Goal: Information Seeking & Learning: Learn about a topic

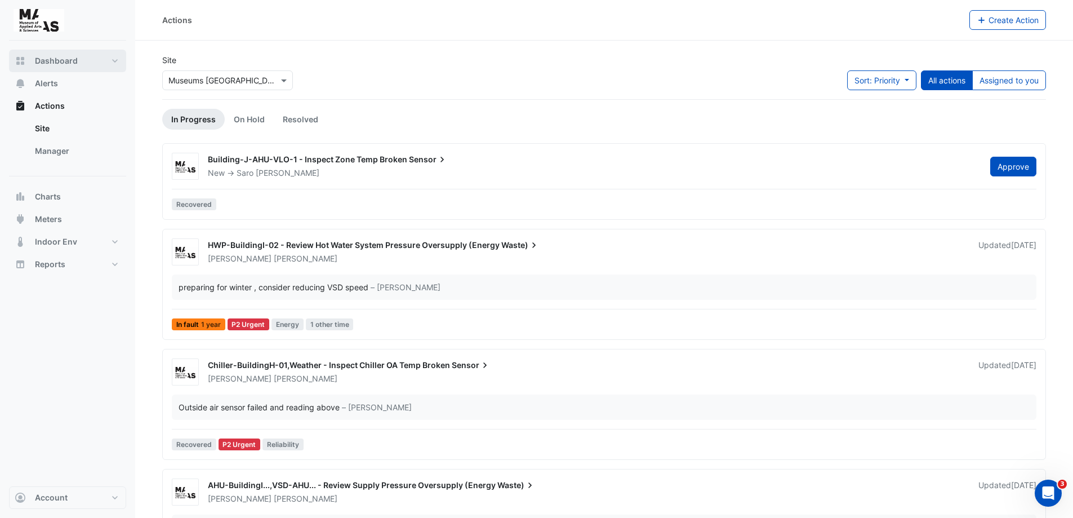
click at [50, 59] on span "Dashboard" at bounding box center [56, 60] width 43 height 11
select select "**"
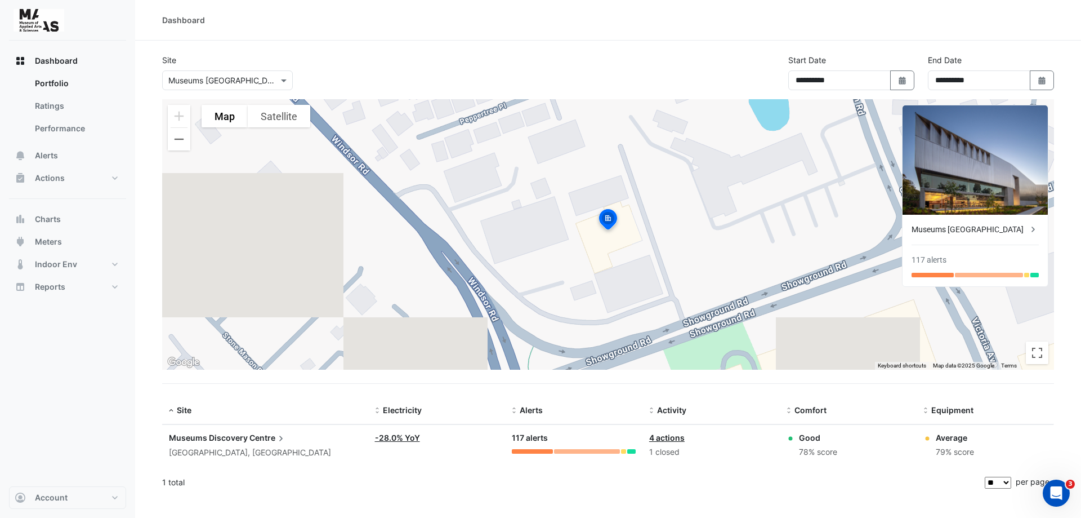
click at [663, 437] on link "4 actions" at bounding box center [666, 438] width 35 height 10
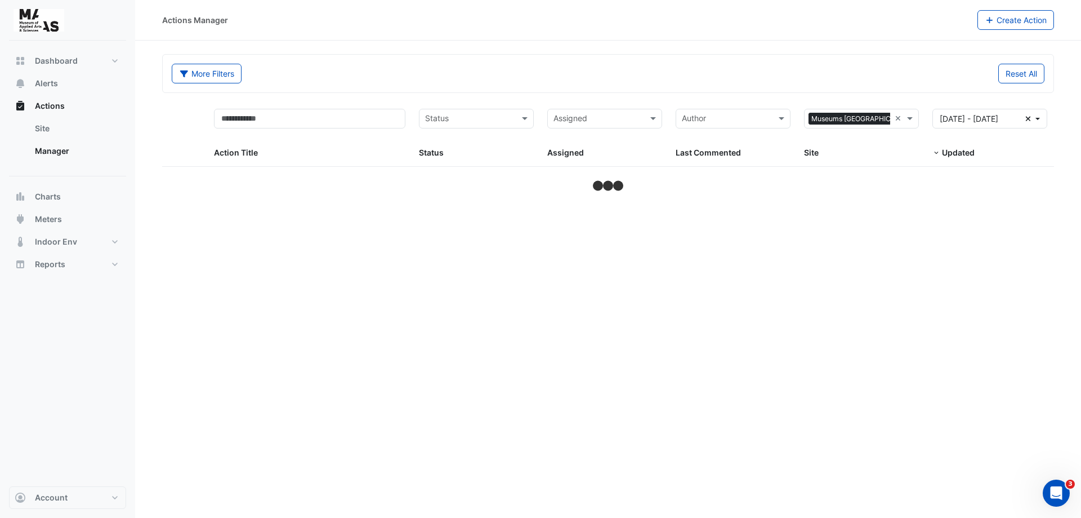
select select "**"
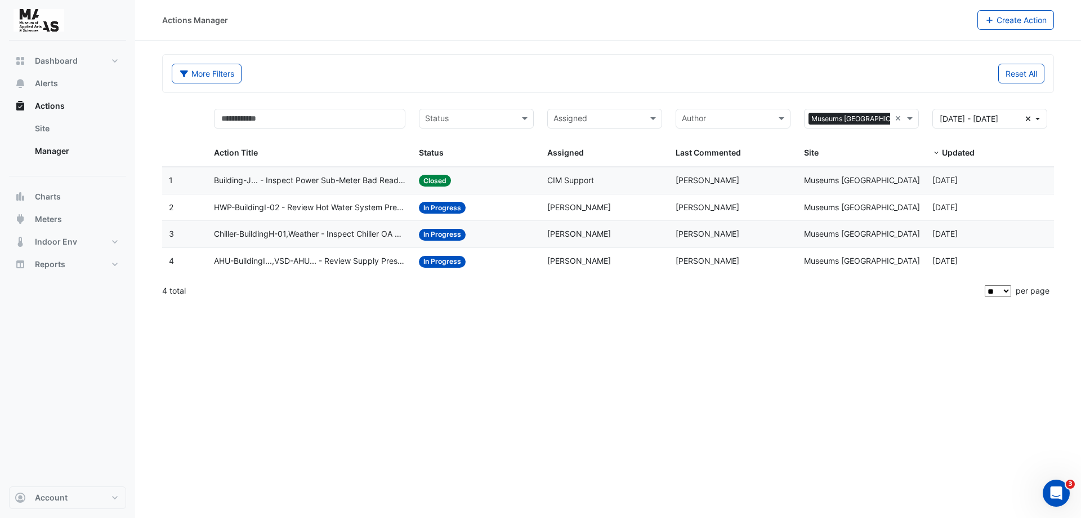
click at [301, 207] on span "HWP-BuildingI-02 - Review Hot Water System Pressure Oversupply (Energy Waste)" at bounding box center [310, 207] width 192 height 13
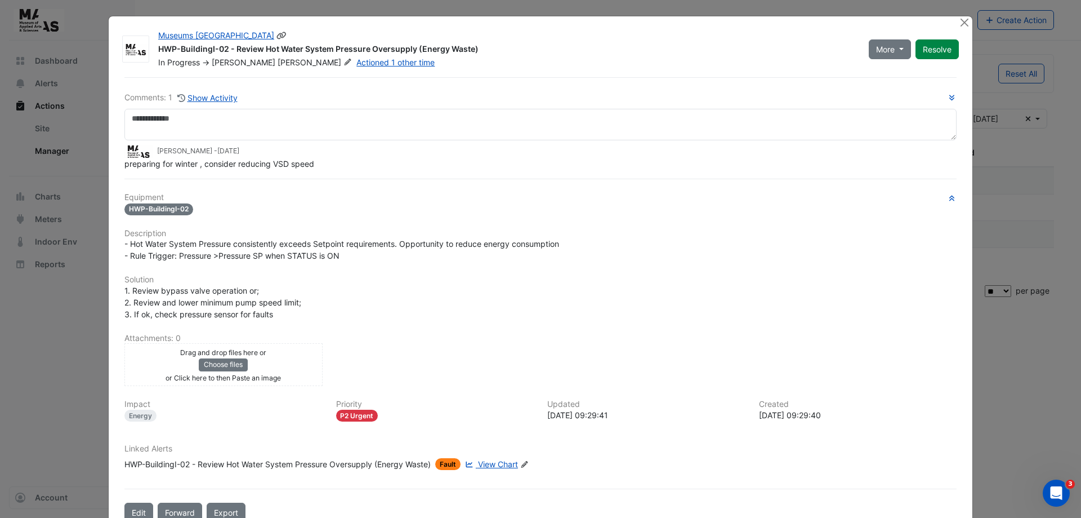
drag, startPoint x: 410, startPoint y: 50, endPoint x: 475, endPoint y: 52, distance: 65.4
click at [475, 52] on div "HWP-BuildingI-02 - Review Hot Water System Pressure Oversupply (Energy Waste)" at bounding box center [506, 50] width 697 height 14
click at [446, 57] on div "In Progress -> [PERSON_NAME] Actioned 1 other time" at bounding box center [506, 62] width 699 height 11
drag, startPoint x: 412, startPoint y: 47, endPoint x: 487, endPoint y: 53, distance: 75.7
click at [487, 53] on div "HWP-BuildingI-02 - Review Hot Water System Pressure Oversupply (Energy Waste)" at bounding box center [506, 50] width 697 height 14
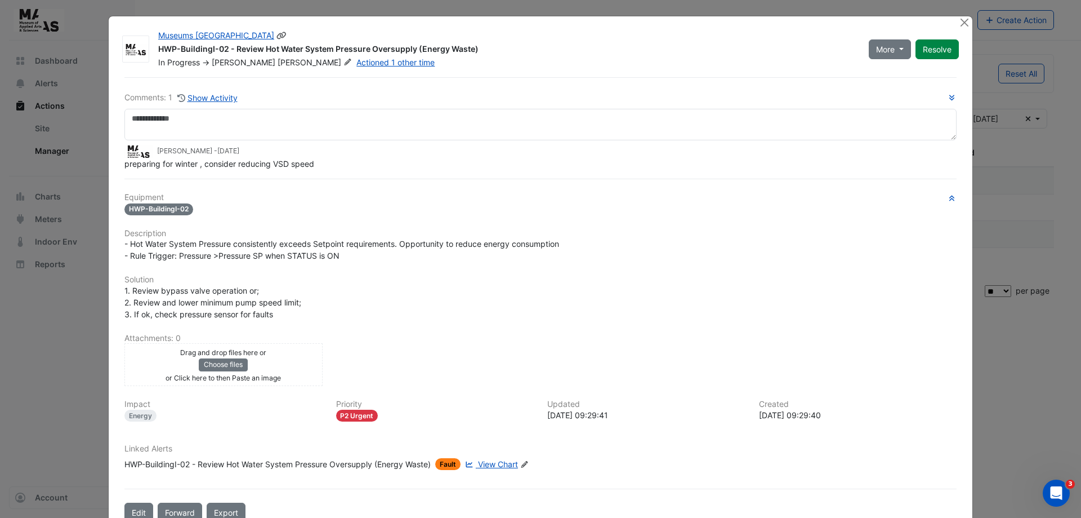
click at [357, 47] on div "HWP-BuildingI-02 - Review Hot Water System Pressure Oversupply (Energy Waste)" at bounding box center [506, 50] width 697 height 14
drag, startPoint x: 333, startPoint y: 48, endPoint x: 411, endPoint y: 51, distance: 77.8
click at [411, 51] on div "HWP-BuildingI-02 - Review Hot Water System Pressure Oversupply (Energy Waste)" at bounding box center [506, 50] width 697 height 14
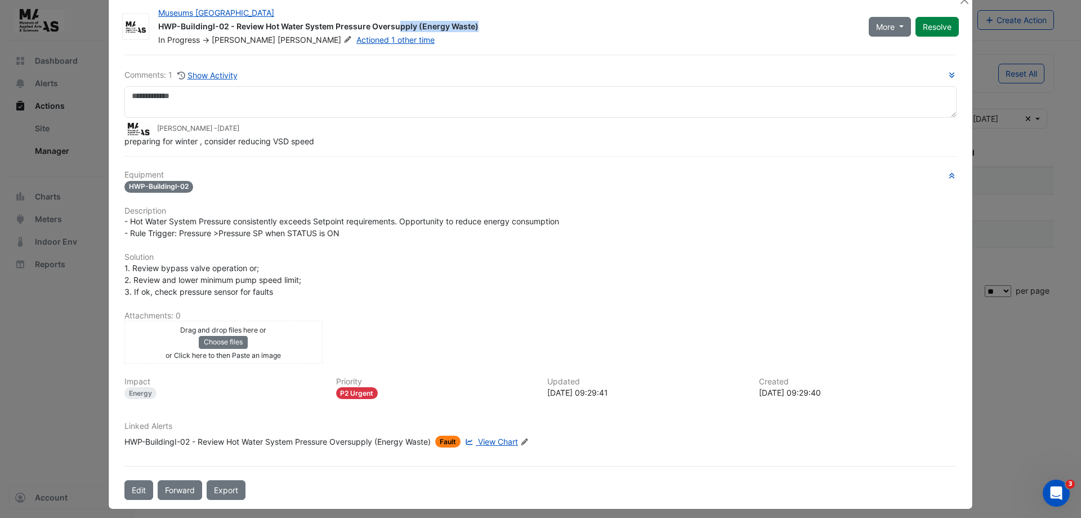
scroll to position [30, 0]
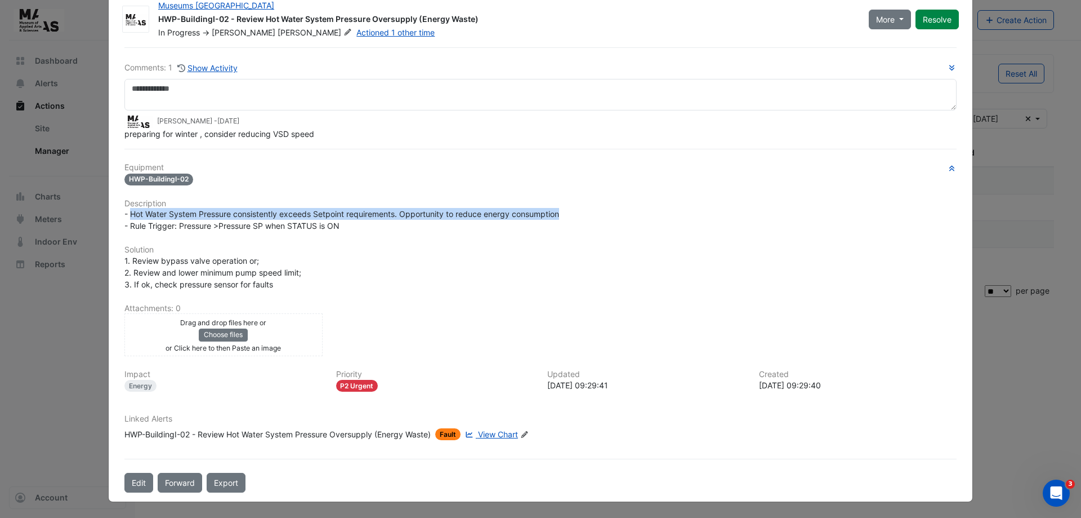
drag, startPoint x: 131, startPoint y: 213, endPoint x: 562, endPoint y: 209, distance: 431.4
click at [562, 209] on div "- Hot Water System Pressure consistently exceeds Setpoint requirements. Opportu…" at bounding box center [540, 220] width 832 height 24
click at [427, 219] on div "- Hot Water System Pressure consistently exceeds Setpoint requirements. Opportu…" at bounding box center [540, 220] width 832 height 24
drag, startPoint x: 467, startPoint y: 215, endPoint x: 573, endPoint y: 214, distance: 106.5
click at [573, 214] on div "- Hot Water System Pressure consistently exceeds Setpoint requirements. Opportu…" at bounding box center [540, 220] width 832 height 24
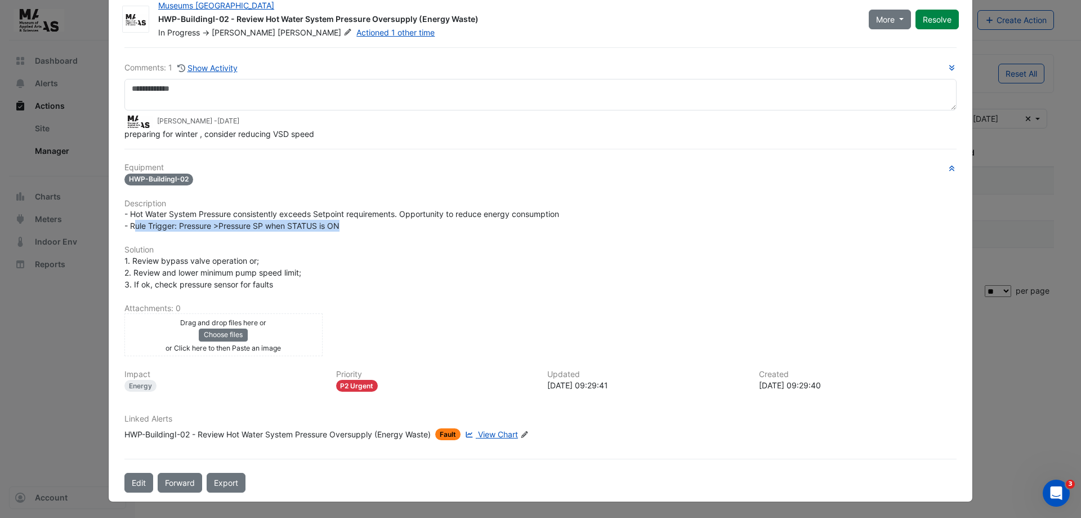
drag, startPoint x: 132, startPoint y: 225, endPoint x: 341, endPoint y: 228, distance: 209.0
click at [341, 228] on div "- Hot Water System Pressure consistently exceeds Setpoint requirements. Opportu…" at bounding box center [540, 220] width 832 height 24
click at [493, 436] on span "View Chart" at bounding box center [498, 434] width 40 height 10
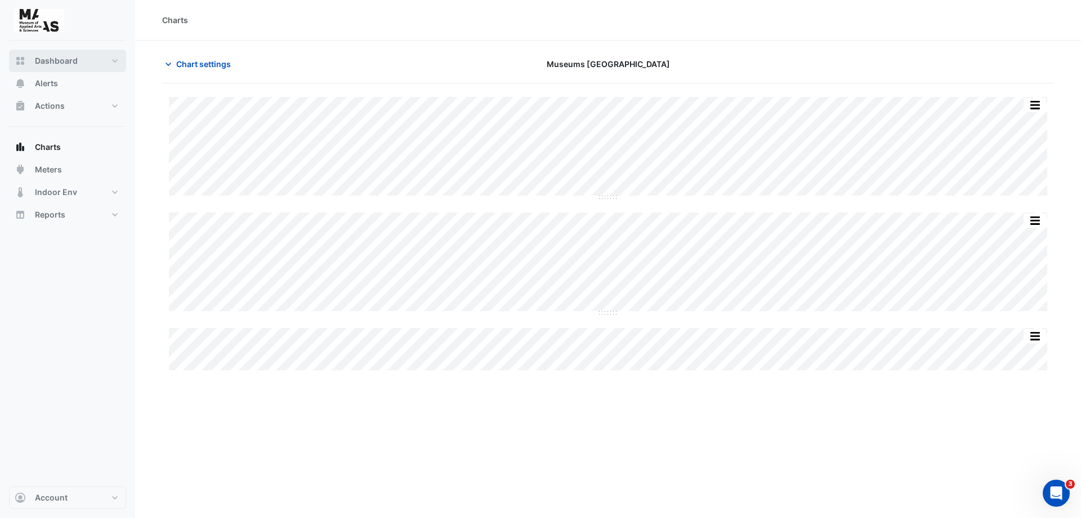
click at [50, 60] on span "Dashboard" at bounding box center [56, 60] width 43 height 11
select select "**"
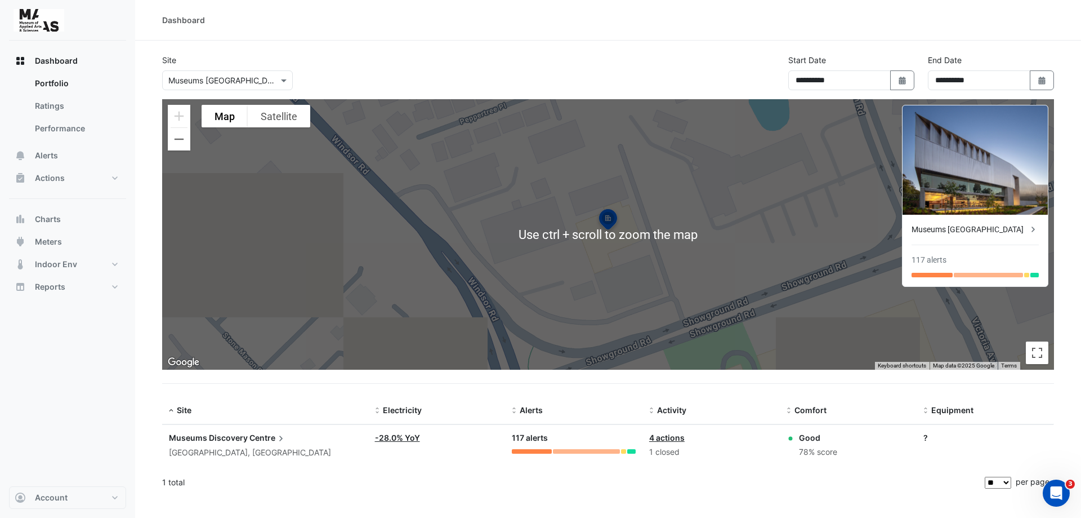
click at [230, 433] on span "Museums Discovery" at bounding box center [208, 438] width 79 height 10
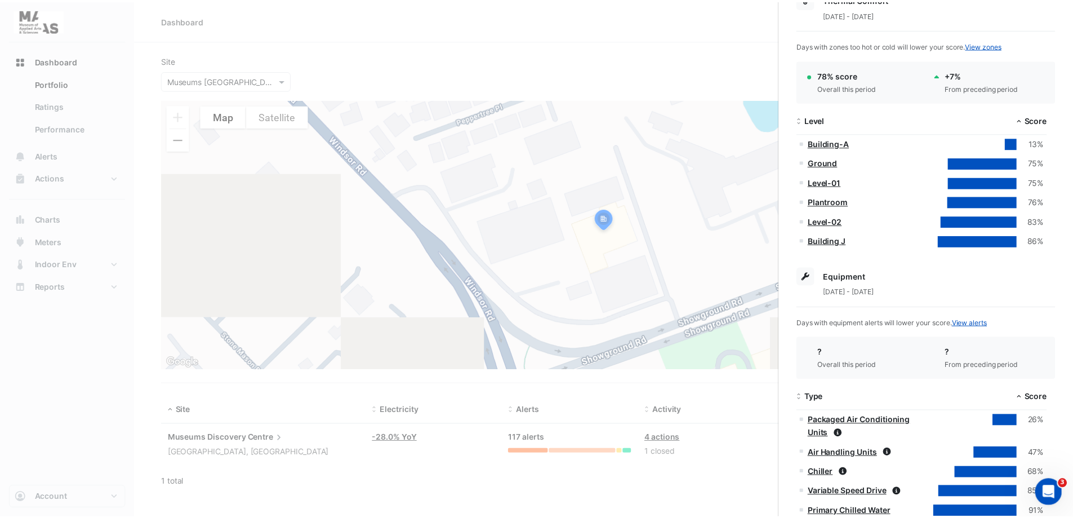
scroll to position [225, 0]
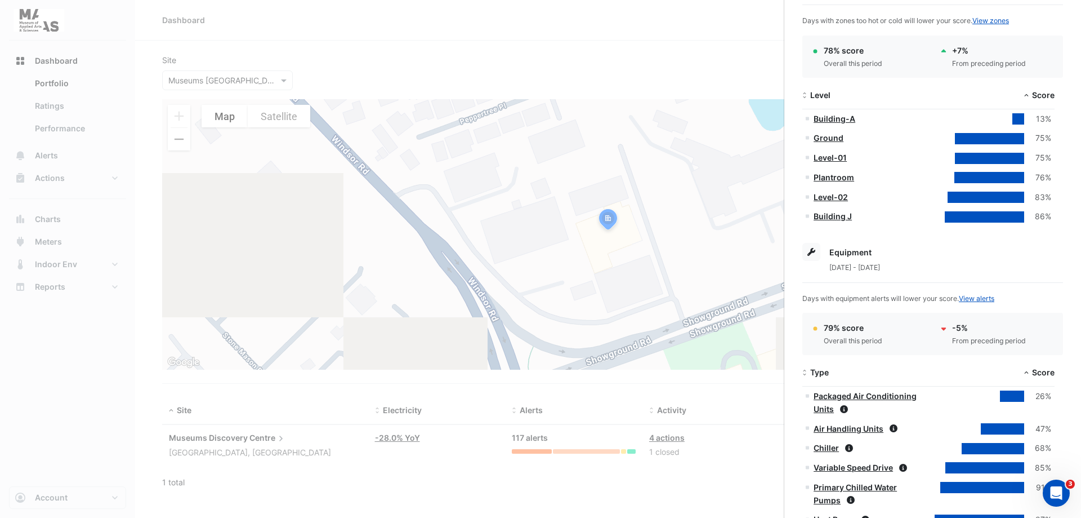
click at [220, 453] on ngb-offcanvas-backdrop at bounding box center [540, 259] width 1081 height 518
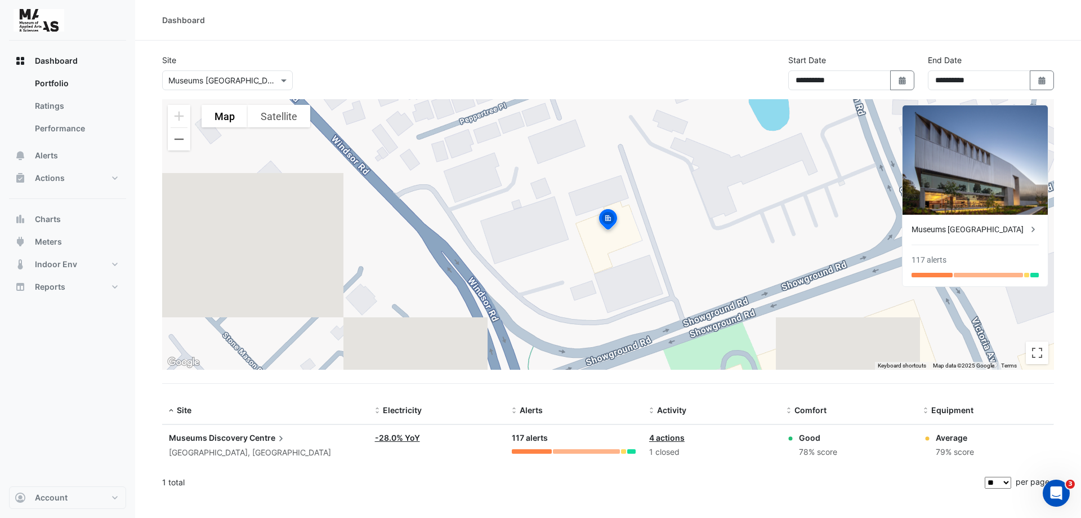
click at [247, 435] on app-text-append "Museums Discovery Centre" at bounding box center [228, 438] width 118 height 10
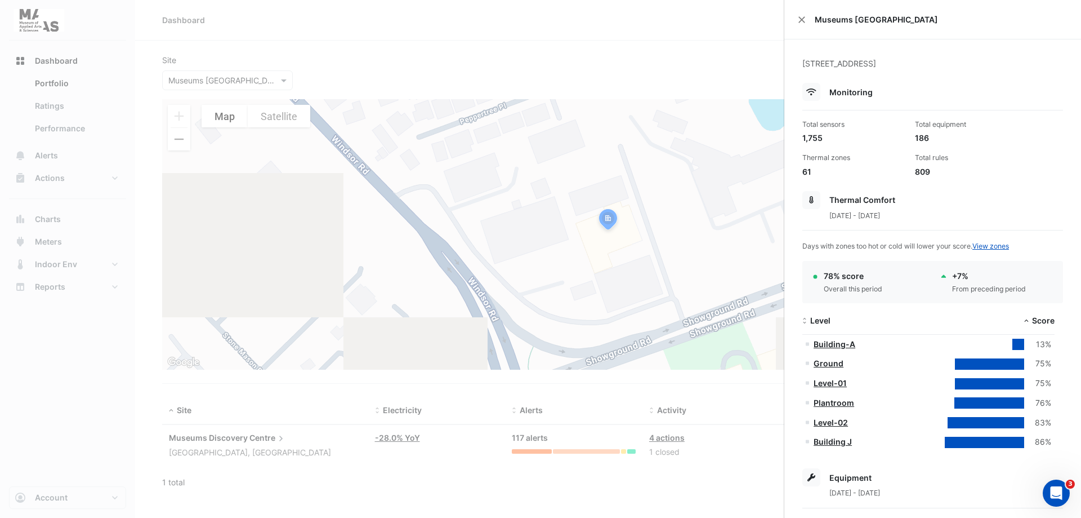
click at [849, 93] on span "Monitoring" at bounding box center [851, 92] width 43 height 10
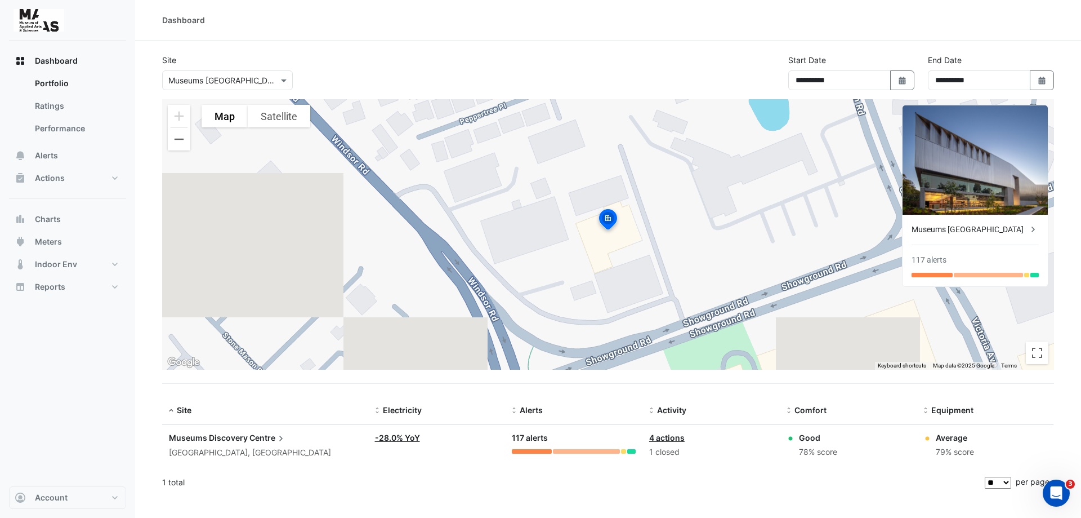
click at [42, 61] on ngb-offcanvas-backdrop at bounding box center [540, 259] width 1081 height 518
click at [49, 131] on link "Performance" at bounding box center [76, 128] width 100 height 23
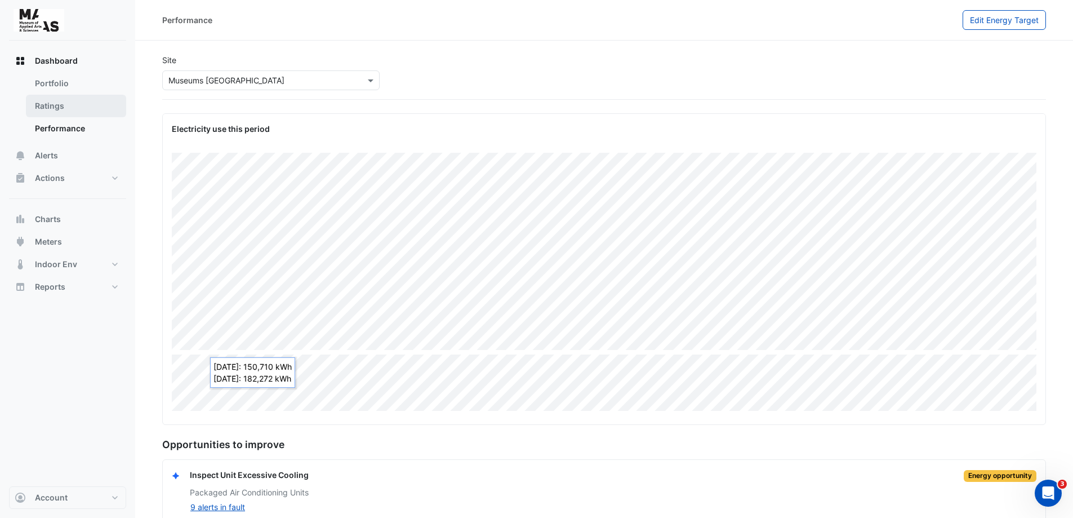
click at [42, 110] on link "Ratings" at bounding box center [76, 106] width 100 height 23
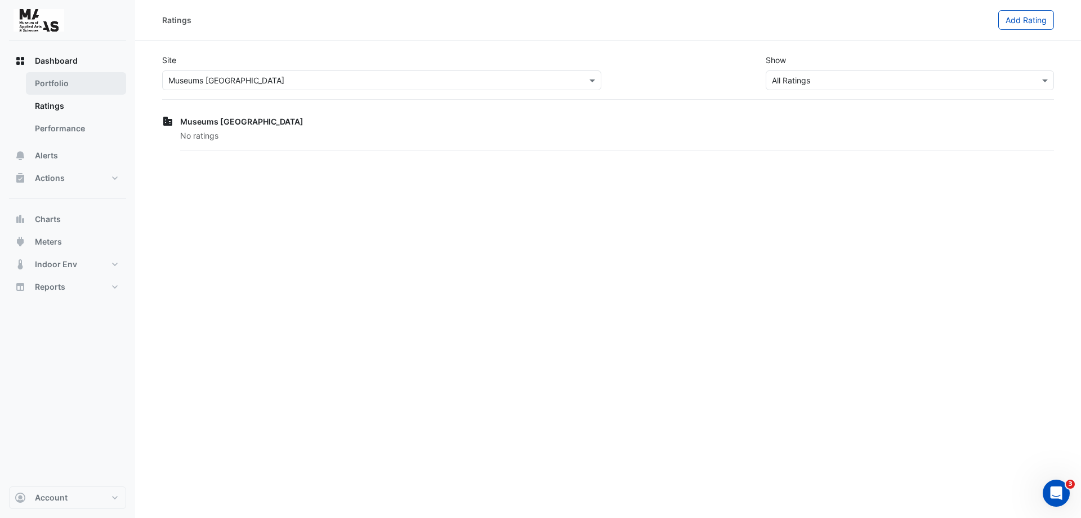
click at [49, 84] on link "Portfolio" at bounding box center [76, 83] width 100 height 23
select select "**"
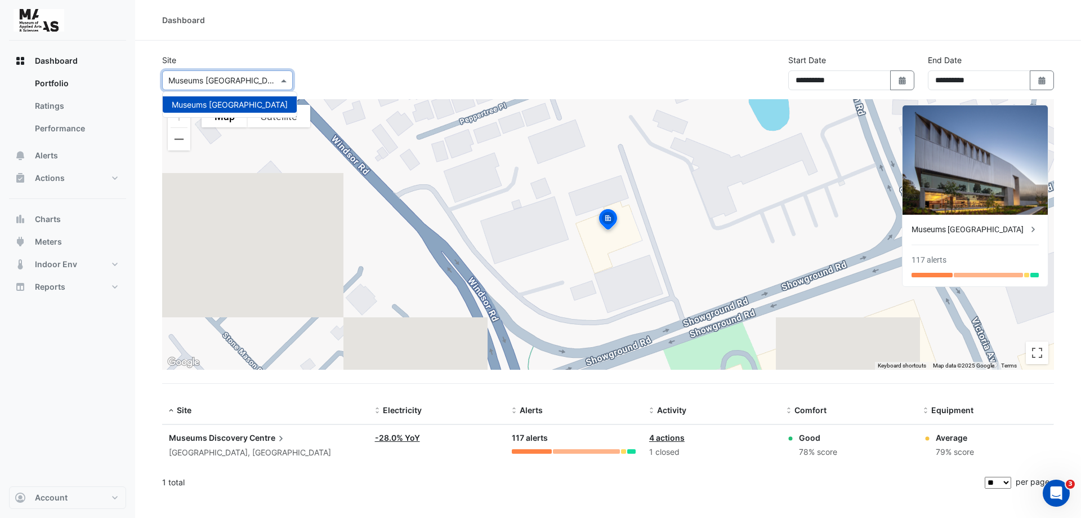
click at [221, 81] on input "text" at bounding box center [216, 81] width 96 height 12
click at [228, 102] on span "Museums [GEOGRAPHIC_DATA]" at bounding box center [230, 105] width 116 height 10
click at [246, 438] on span "Museums Discovery" at bounding box center [208, 438] width 79 height 10
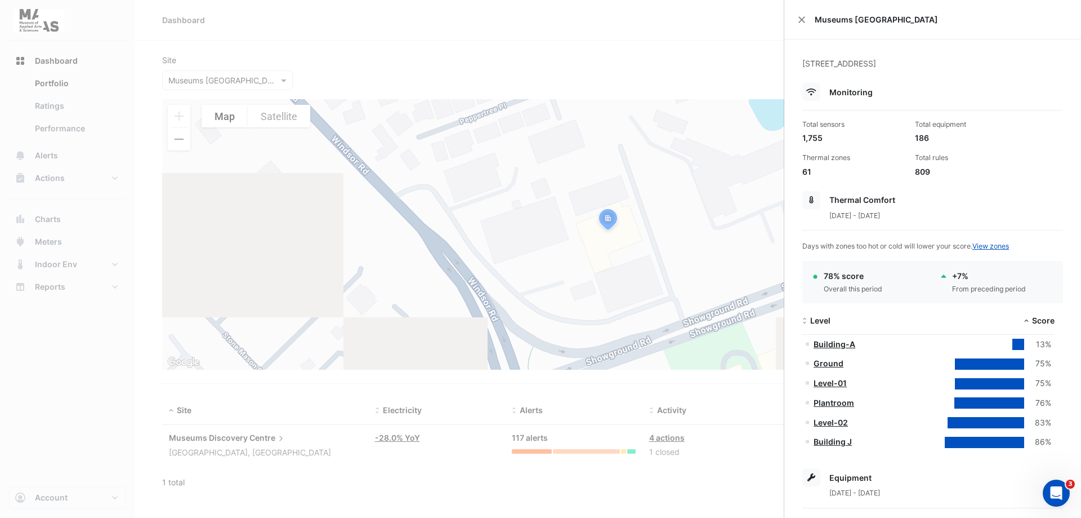
click at [836, 344] on link "Building-A" at bounding box center [835, 344] width 42 height 10
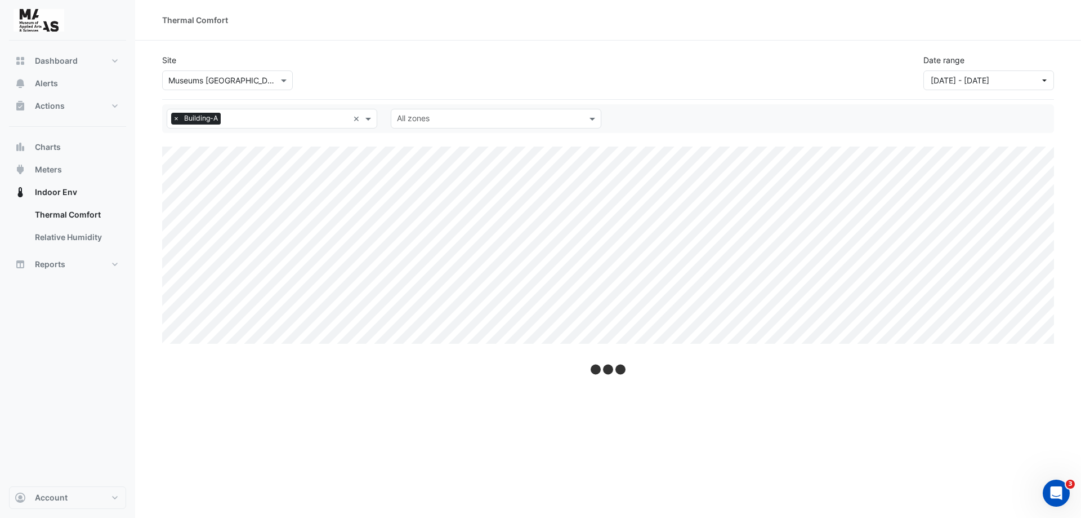
select select "**"
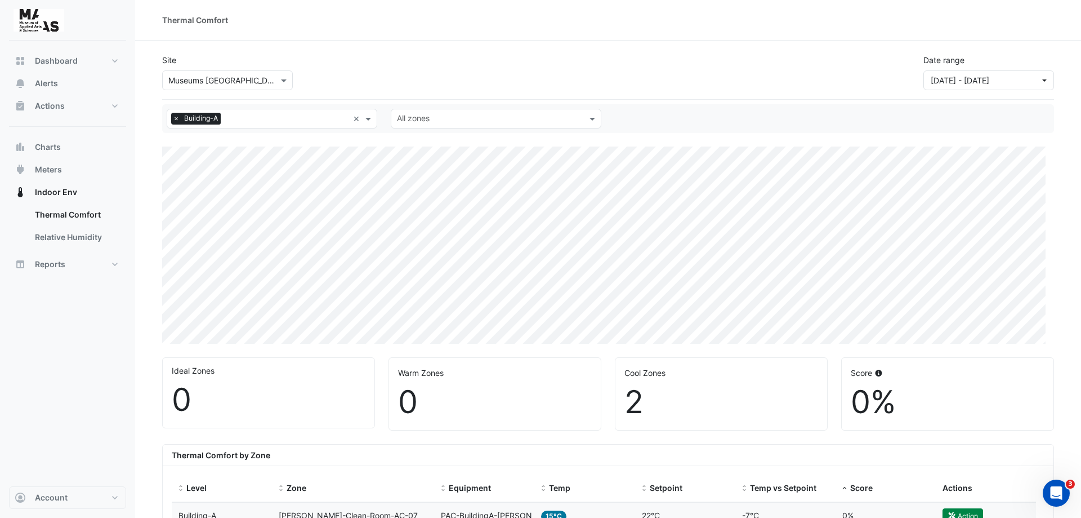
select select "**"
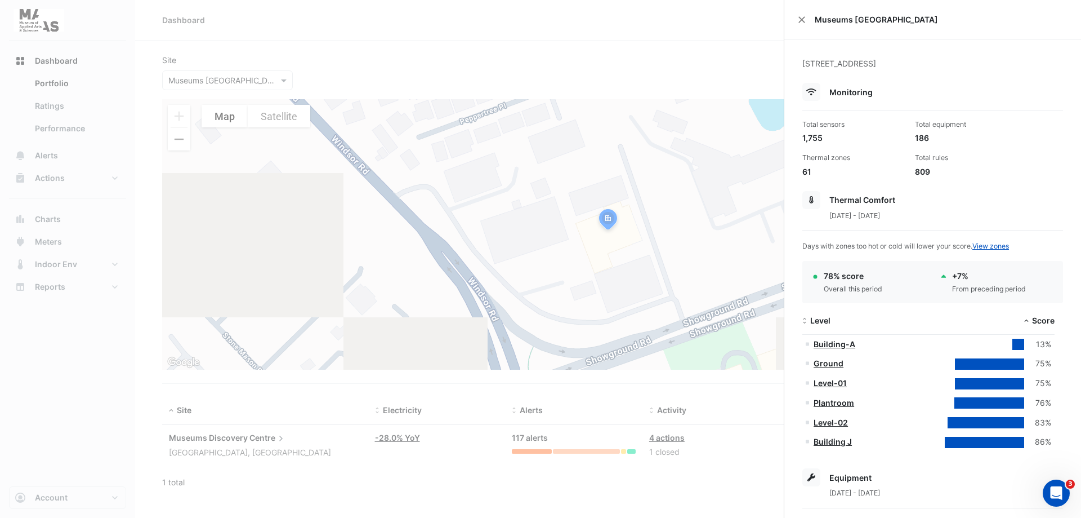
click at [826, 362] on link "Ground" at bounding box center [829, 363] width 30 height 10
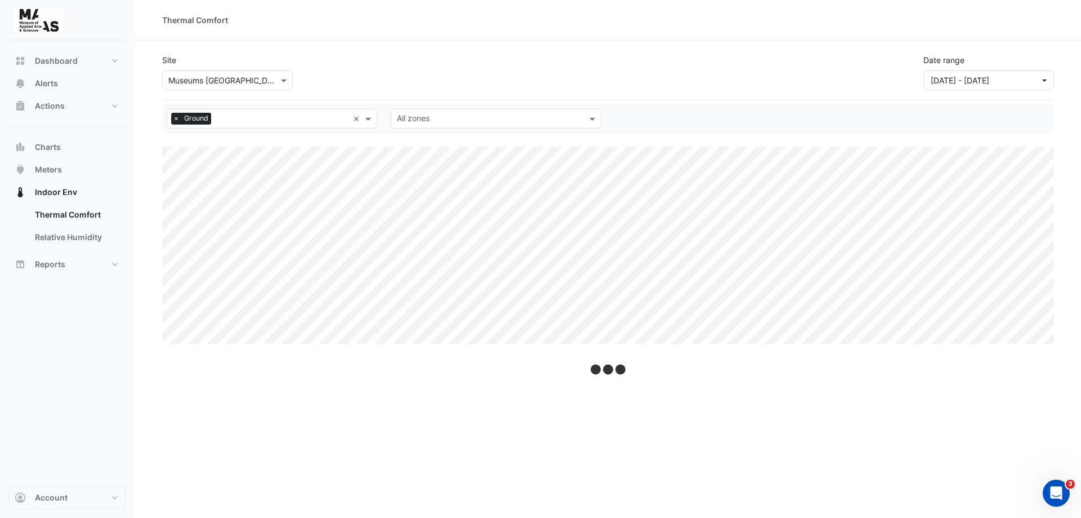
select select "**"
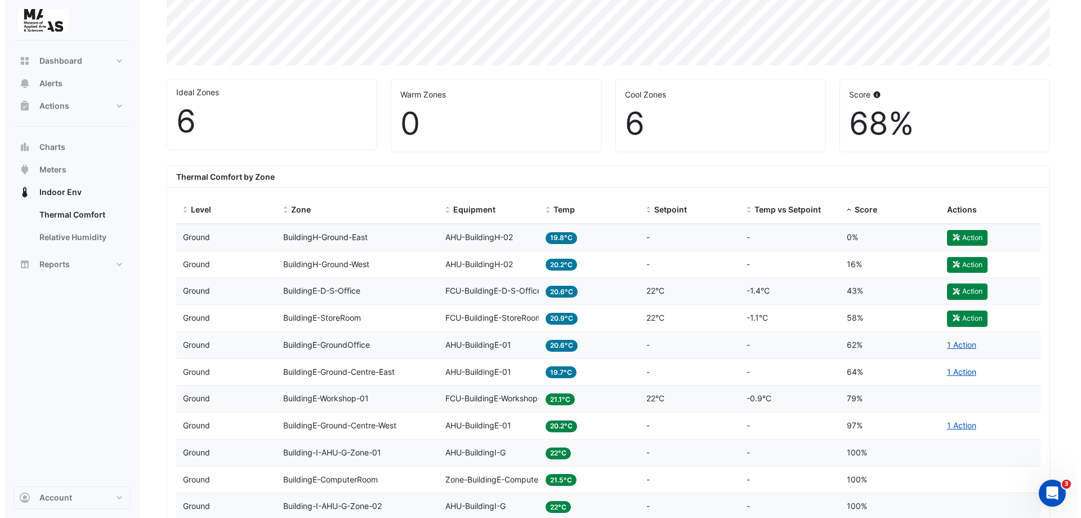
scroll to position [394, 0]
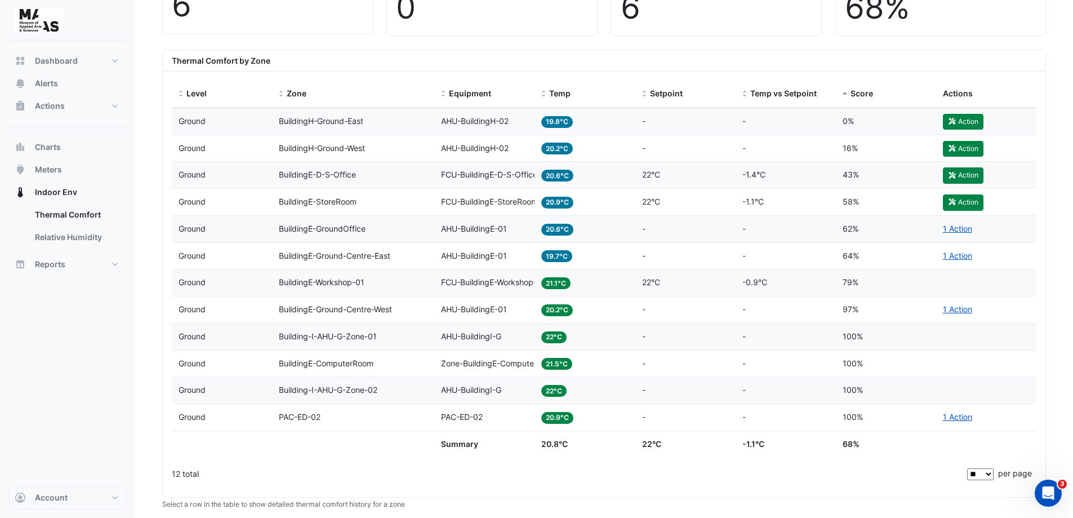
click at [357, 115] on div "Zone BuildingH-Ground-East" at bounding box center [353, 121] width 149 height 13
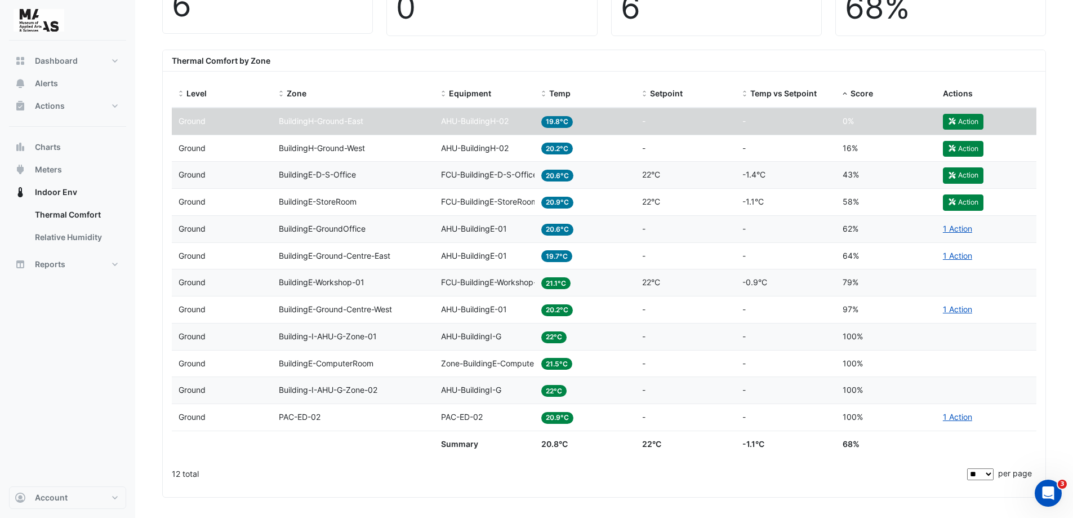
click at [308, 124] on span "BuildingH-Ground-East" at bounding box center [321, 121] width 84 height 10
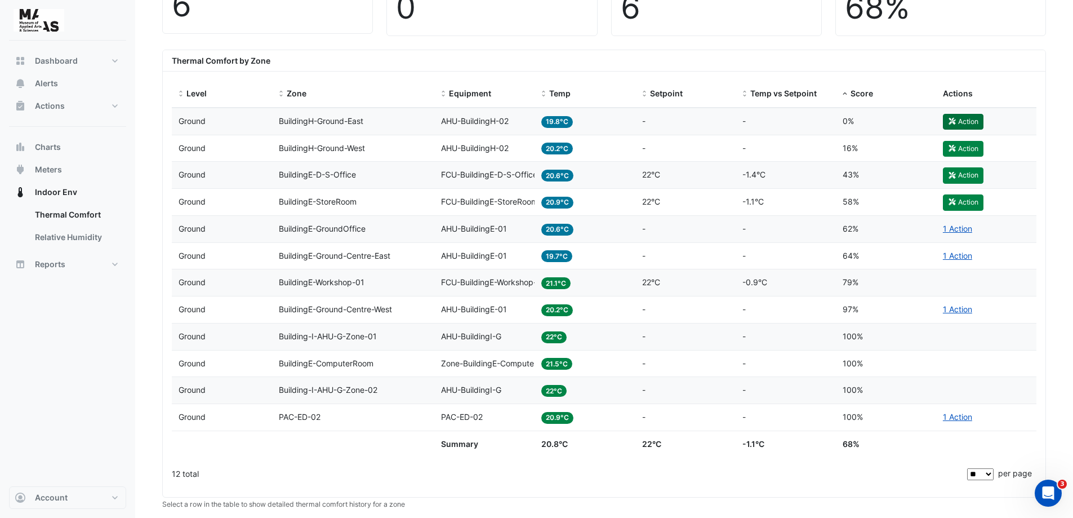
click at [957, 122] on button "Action" at bounding box center [963, 122] width 41 height 16
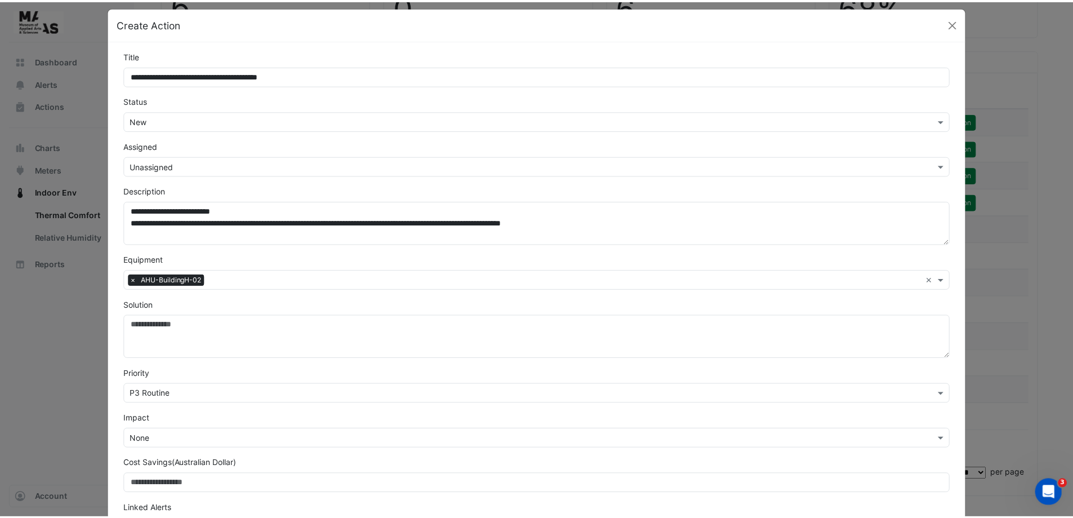
scroll to position [0, 0]
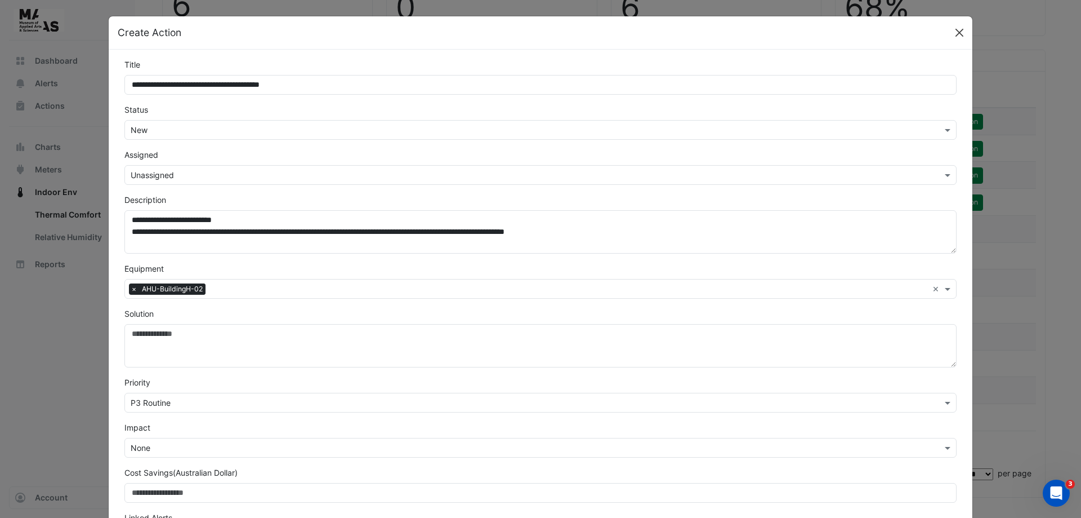
click at [956, 35] on button "Close" at bounding box center [959, 32] width 17 height 17
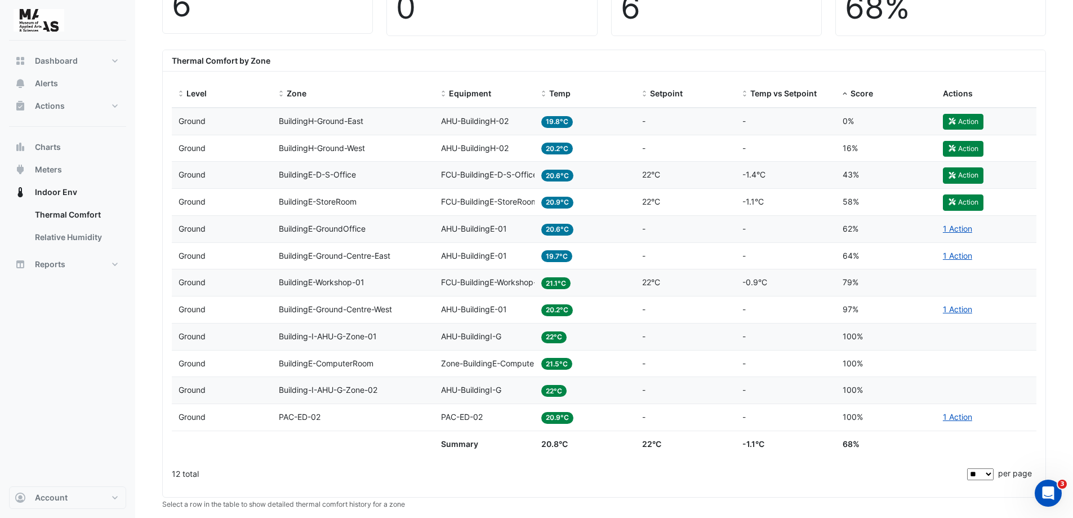
click at [848, 148] on span "16%" at bounding box center [850, 148] width 15 height 10
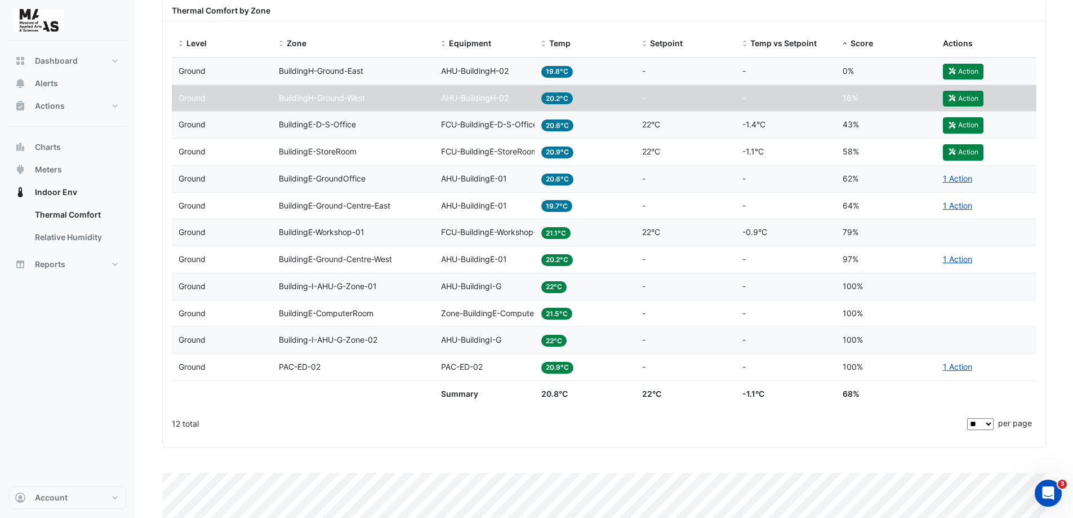
scroll to position [507, 0]
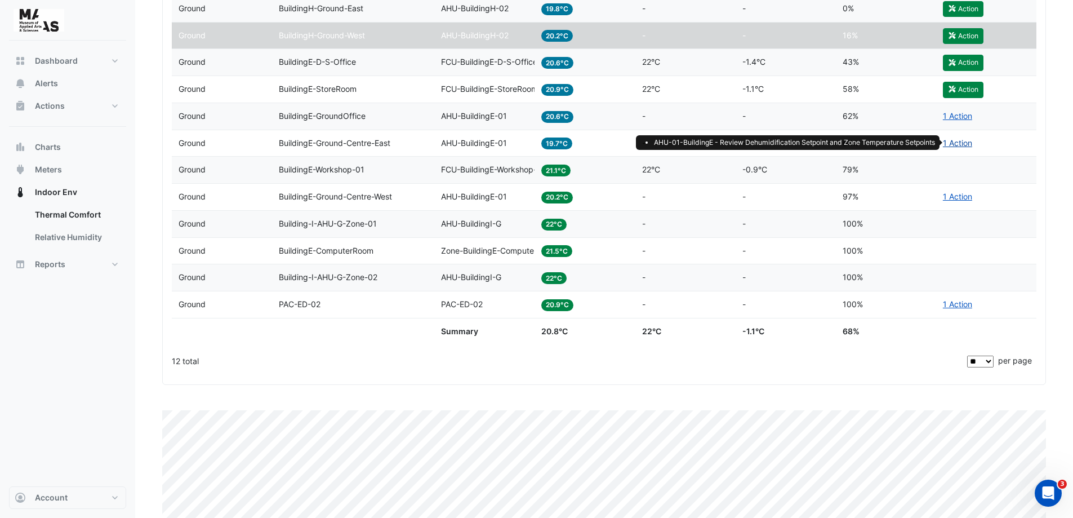
click at [953, 139] on link "1 Action" at bounding box center [957, 143] width 29 height 10
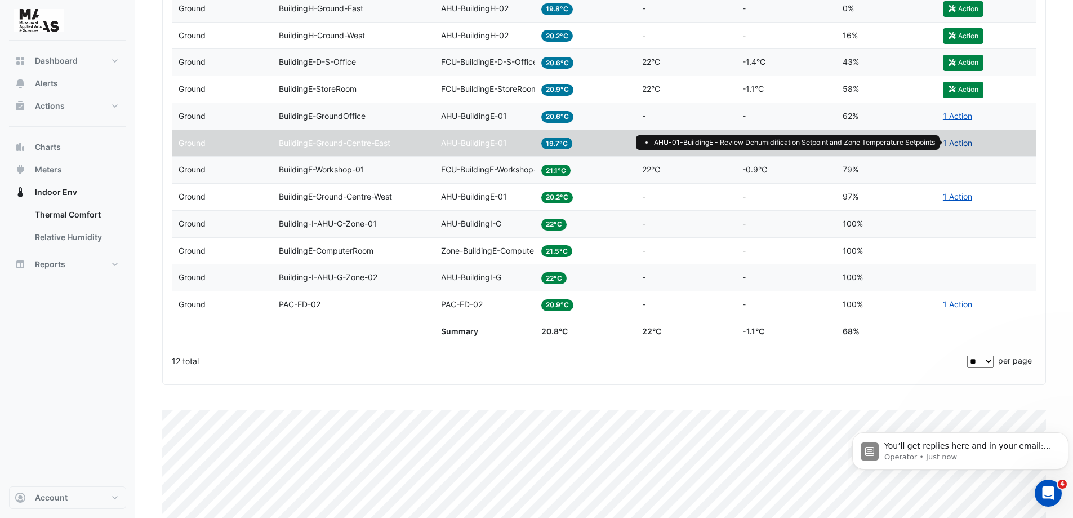
scroll to position [0, 0]
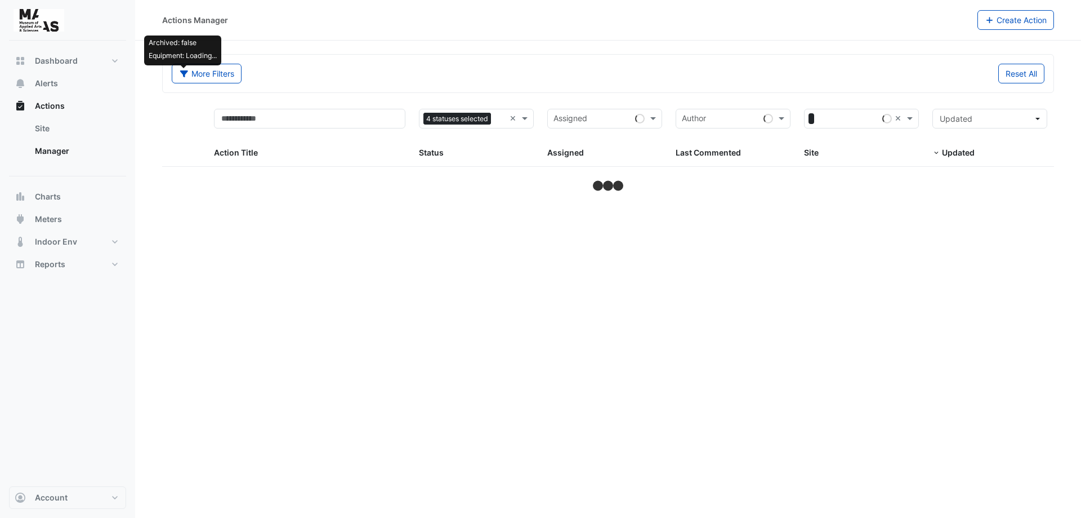
select select "**"
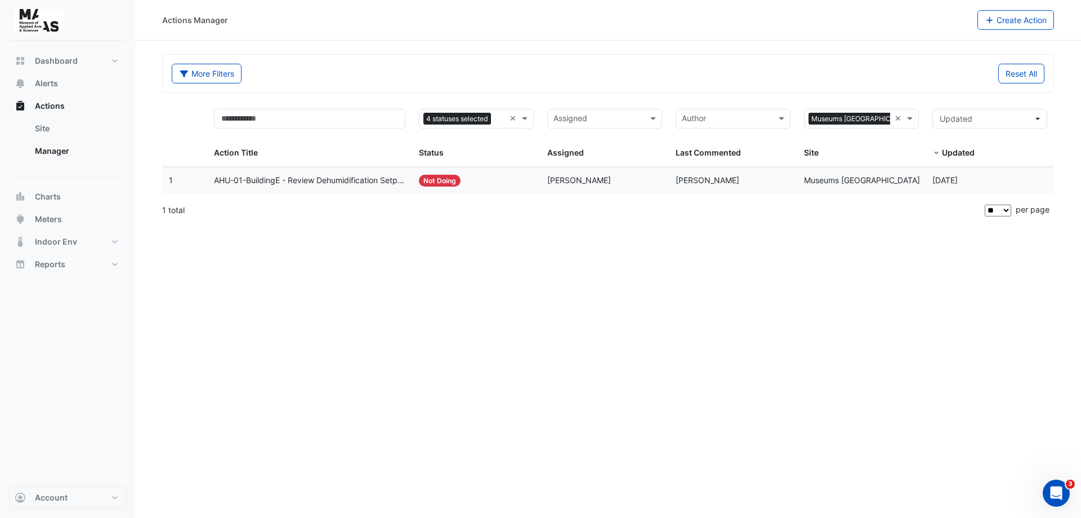
click at [331, 182] on span "AHU-01-BuildingE - Review Dehumidification Setpoint and Zone Temperature Setpoi…" at bounding box center [310, 180] width 192 height 13
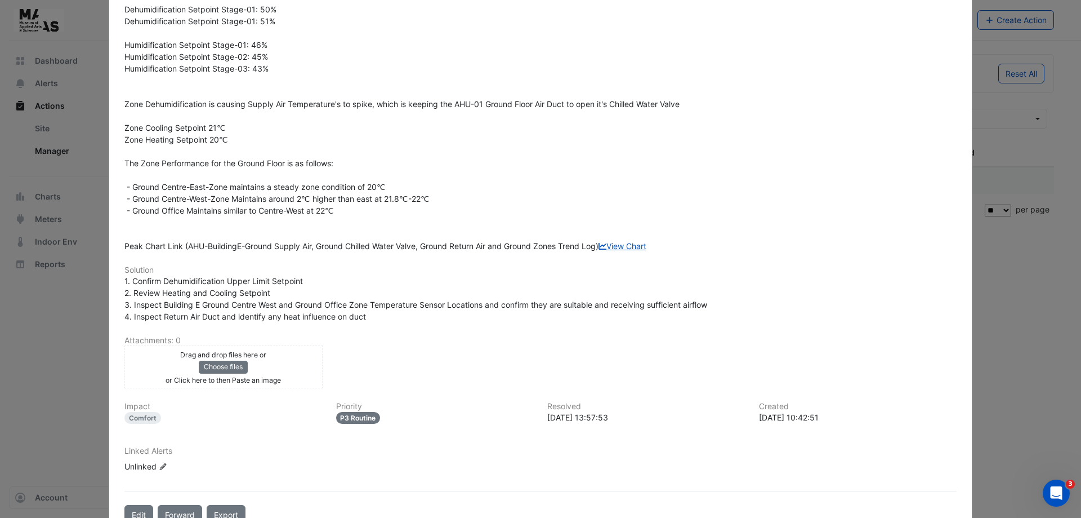
scroll to position [362, 0]
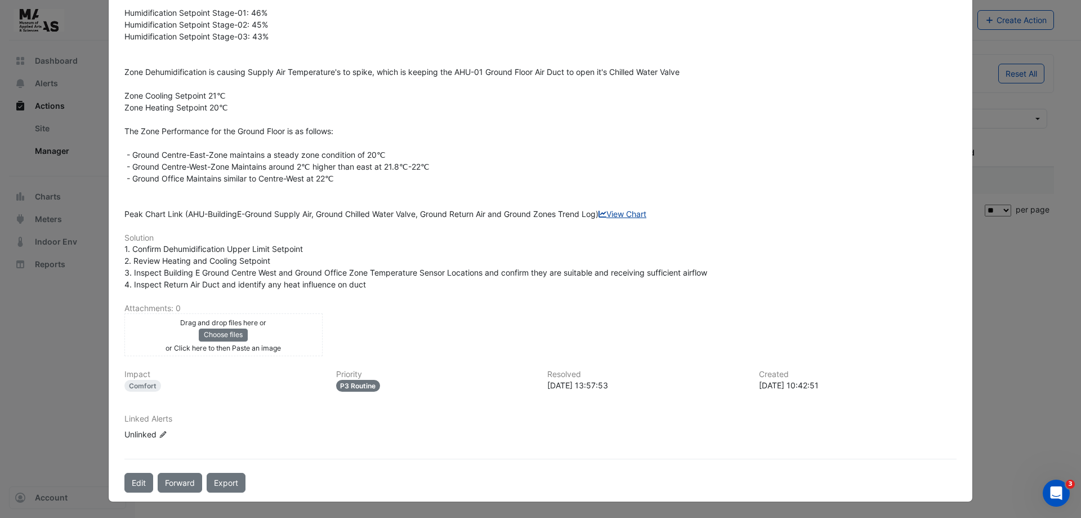
click at [599, 214] on link "View Chart" at bounding box center [623, 214] width 48 height 10
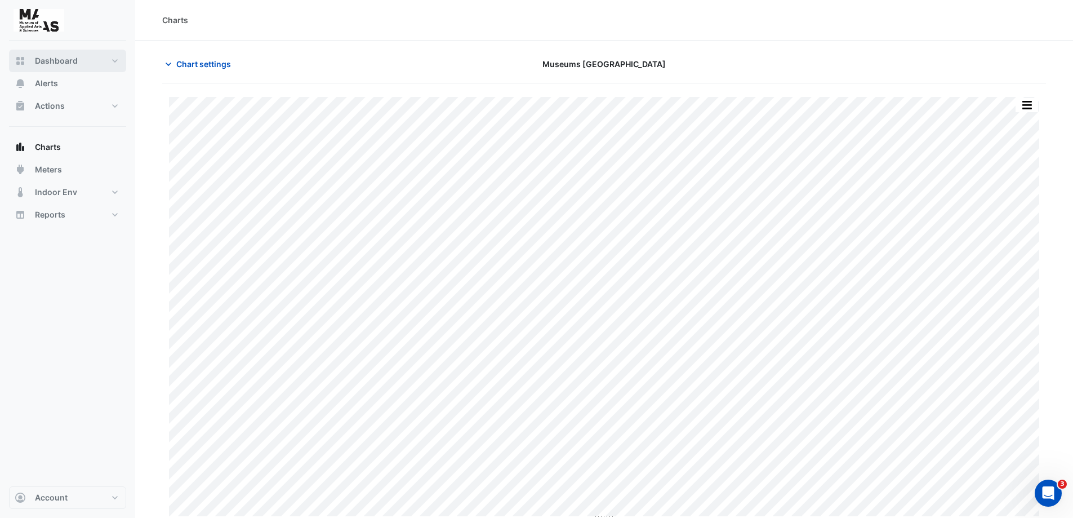
click at [60, 58] on span "Dashboard" at bounding box center [56, 60] width 43 height 11
select select "**"
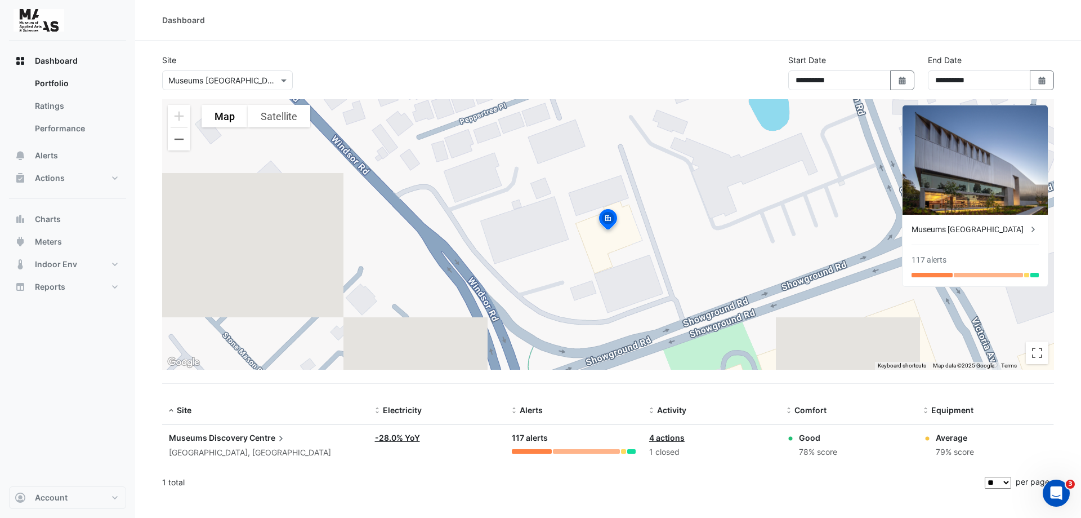
click at [1005, 180] on img at bounding box center [975, 159] width 145 height 109
click at [1017, 224] on div "Museums [GEOGRAPHIC_DATA]" at bounding box center [970, 230] width 116 height 12
click at [625, 59] on ngb-offcanvas-backdrop at bounding box center [540, 259] width 1081 height 518
click at [1056, 494] on icon "Open Intercom Messenger" at bounding box center [1055, 491] width 19 height 19
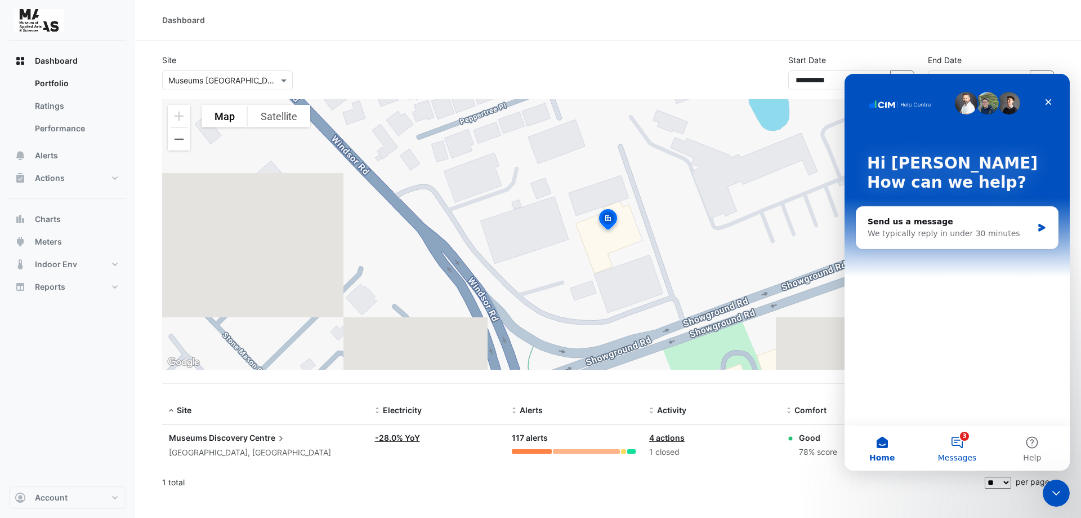
click at [952, 443] on button "3 Messages" at bounding box center [957, 447] width 75 height 45
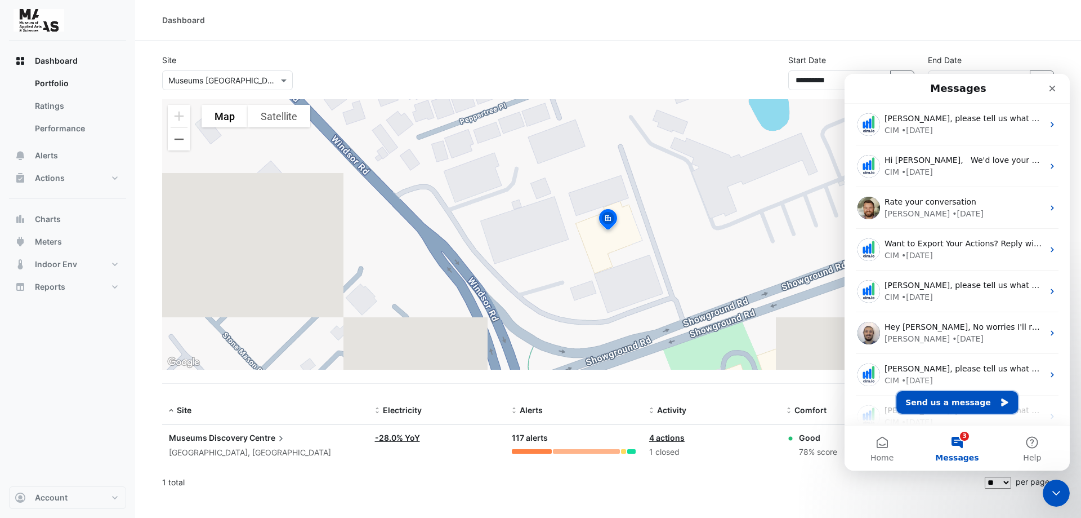
click at [949, 399] on button "Send us a message" at bounding box center [958, 402] width 122 height 23
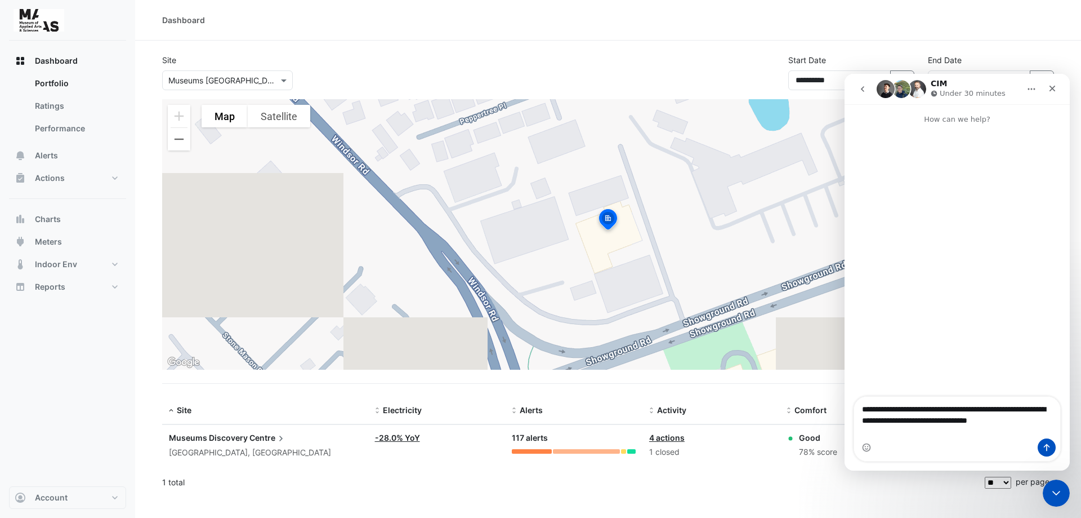
type textarea "**********"
